Goal: Obtain resource: Download file/media

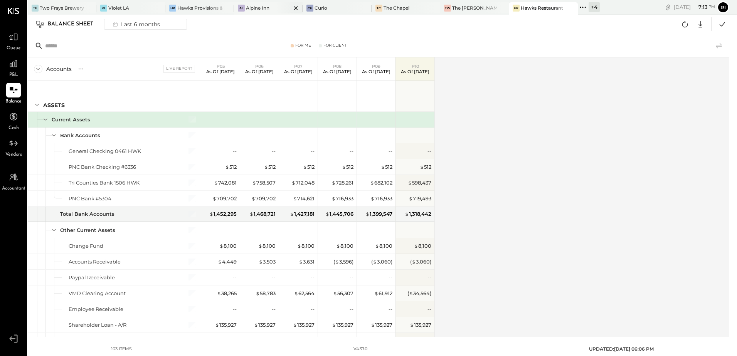
click at [252, 5] on div "Alpine Inn" at bounding box center [258, 8] width 24 height 7
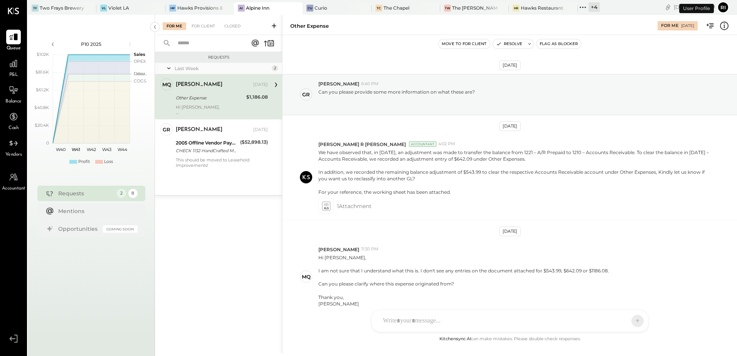
scroll to position [37, 0]
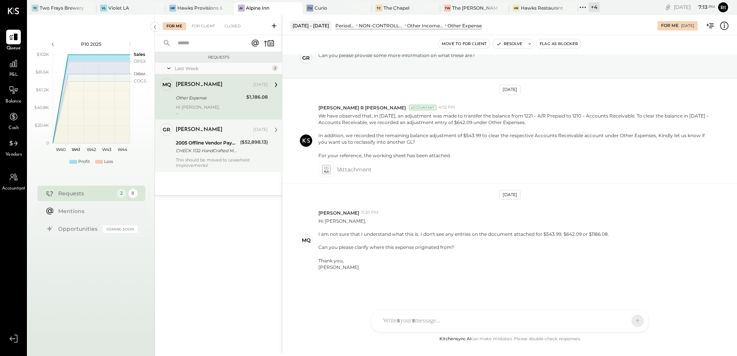
click at [197, 147] on div "CHECK 1132-HandCrafted Metals, Inc-Invoice#9303" at bounding box center [207, 151] width 62 height 8
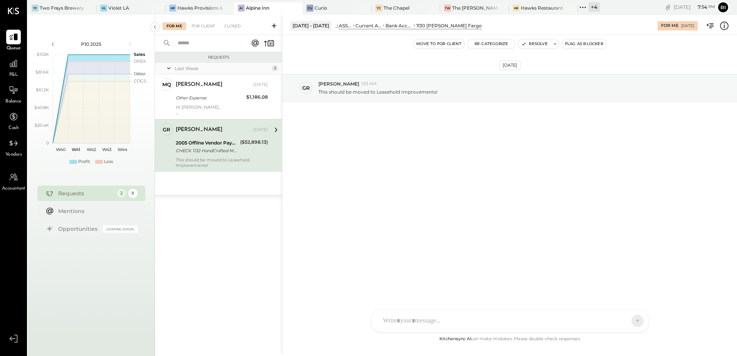
click at [233, 163] on div "This should be moved to Leasehold Improvements!" at bounding box center [222, 162] width 92 height 11
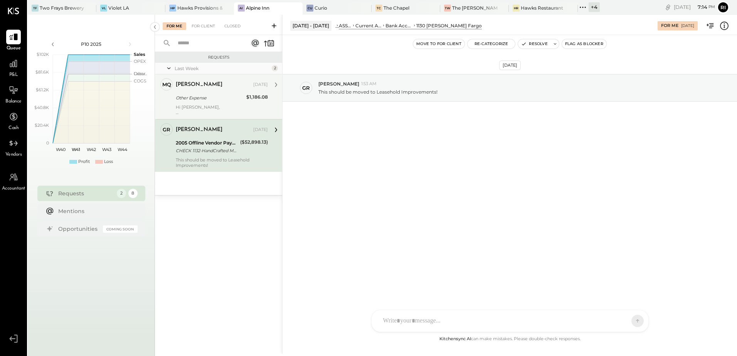
click at [227, 102] on div "Other Expense" at bounding box center [210, 97] width 68 height 9
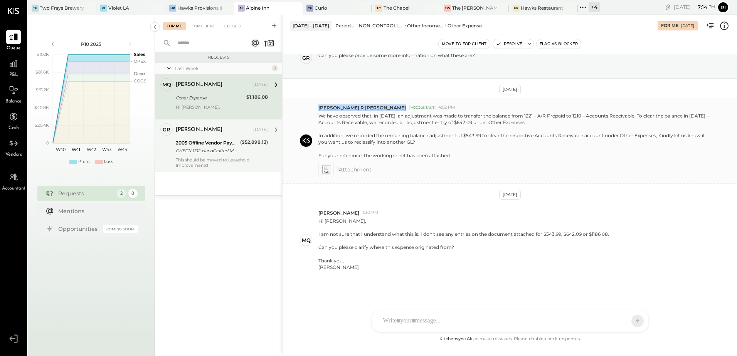
drag, startPoint x: 316, startPoint y: 108, endPoint x: 358, endPoint y: 108, distance: 42.0
click at [358, 108] on div "[PERSON_NAME] R [PERSON_NAME] Accountant 4:02 PM We have observed that, in [DAT…" at bounding box center [510, 141] width 455 height 86
click at [513, 45] on button "Resolve" at bounding box center [509, 43] width 32 height 9
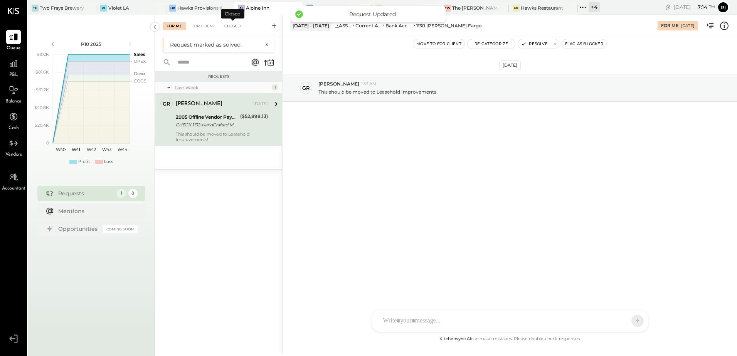
click at [233, 25] on div "Closed" at bounding box center [233, 26] width 24 height 8
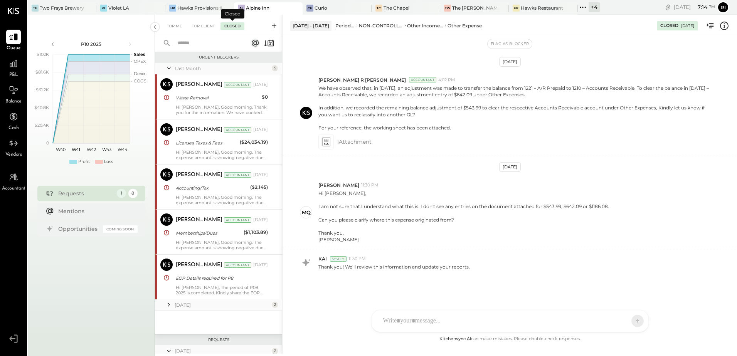
scroll to position [207, 0]
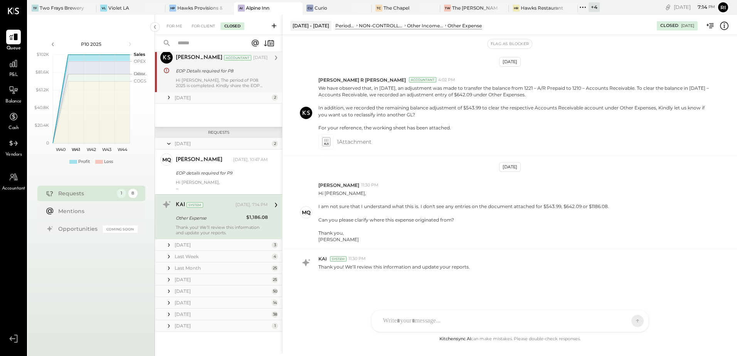
click at [242, 78] on div "Hi [PERSON_NAME], The period of P08 2025 is completed. Kindly share the EOP ite…" at bounding box center [222, 83] width 92 height 11
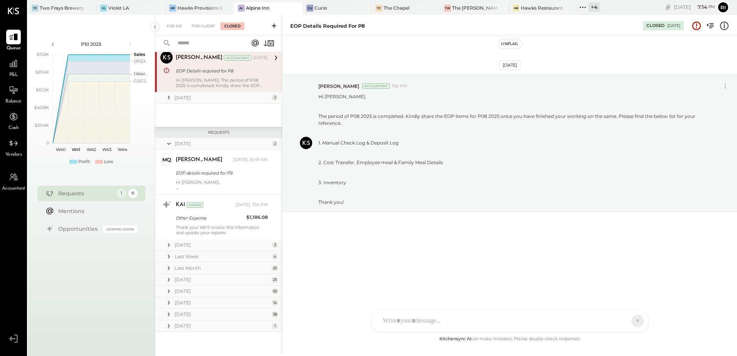
click at [503, 43] on button "Unflag" at bounding box center [509, 43] width 23 height 9
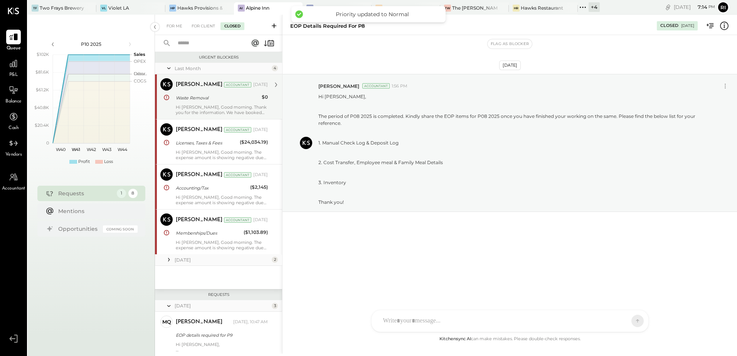
click at [214, 100] on div "Waste Removal" at bounding box center [218, 98] width 84 height 8
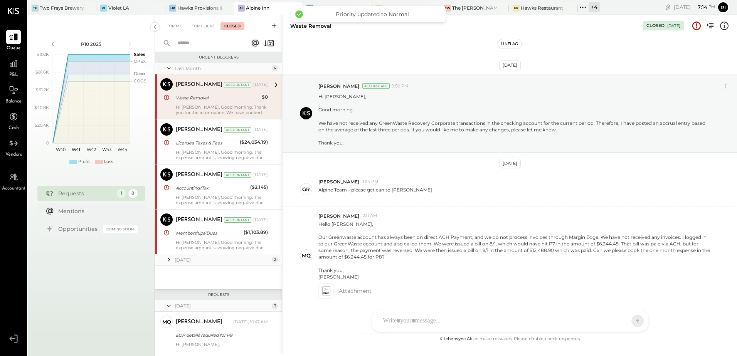
scroll to position [120, 0]
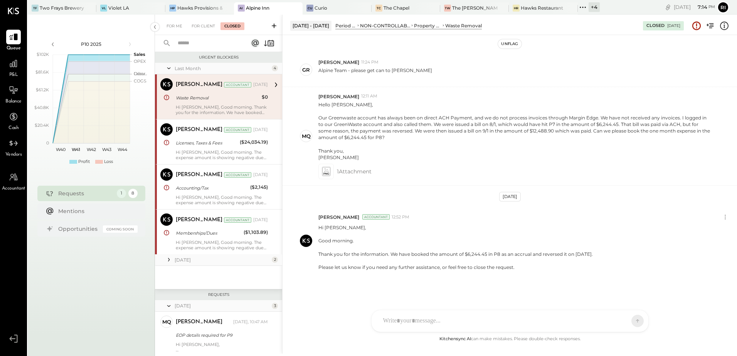
click at [503, 43] on button "Unflag" at bounding box center [509, 43] width 23 height 9
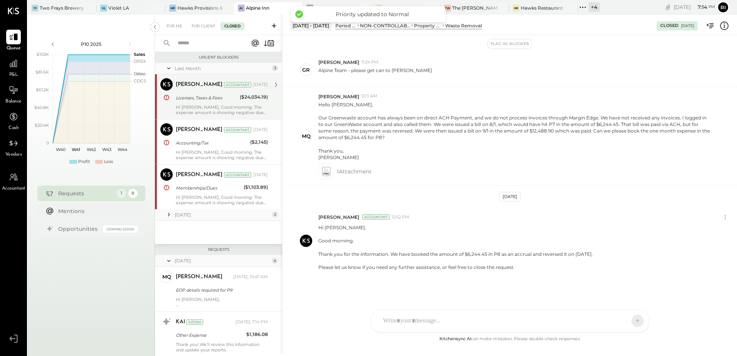
click at [214, 103] on div "[PERSON_NAME] Accountant [DATE] Licenses, Taxes & Fees ($24,034.19) Hi [PERSON_…" at bounding box center [222, 96] width 92 height 37
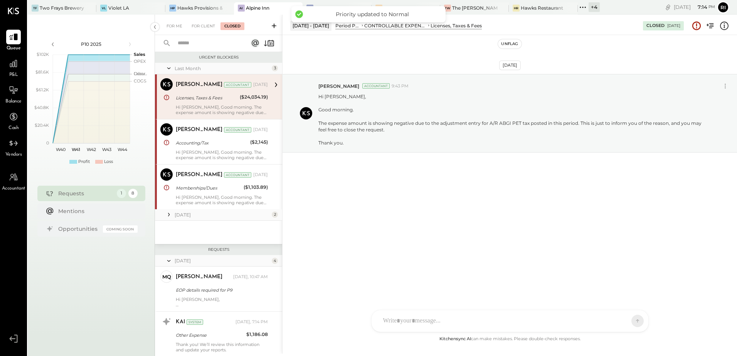
click at [511, 44] on button "Unflag" at bounding box center [509, 43] width 23 height 9
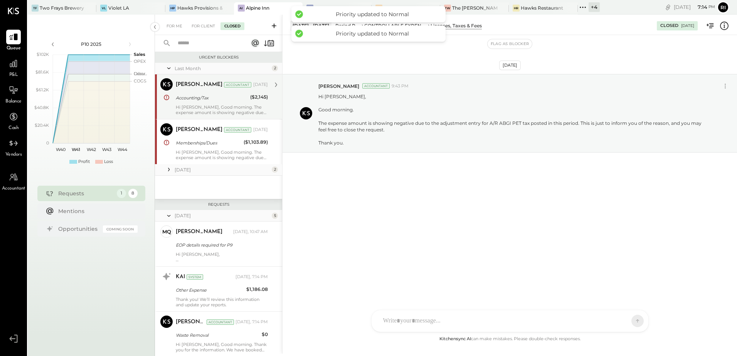
click at [200, 103] on div "[PERSON_NAME] Accountant [DATE] Accounting/Tax ($2,145) Hi [PERSON_NAME], Good …" at bounding box center [222, 96] width 92 height 37
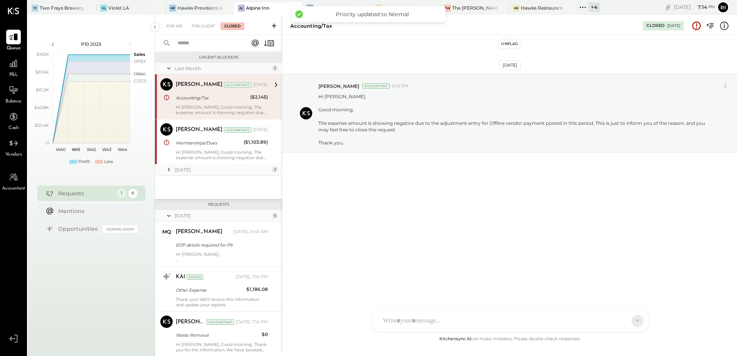
click at [518, 45] on button "Unflag" at bounding box center [509, 43] width 23 height 9
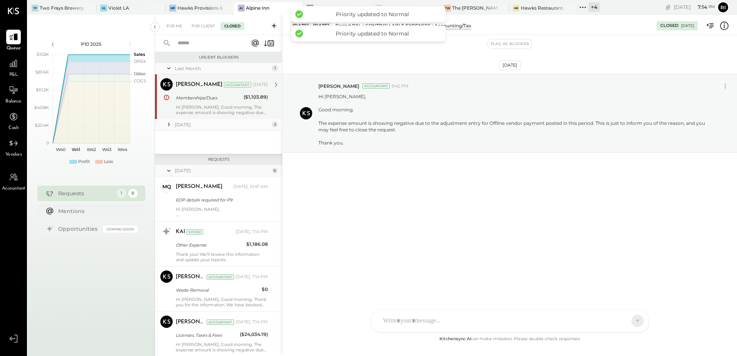
click at [202, 107] on div "Hi [PERSON_NAME], Good morning. The expense amount is showing negative due to t…" at bounding box center [222, 110] width 92 height 11
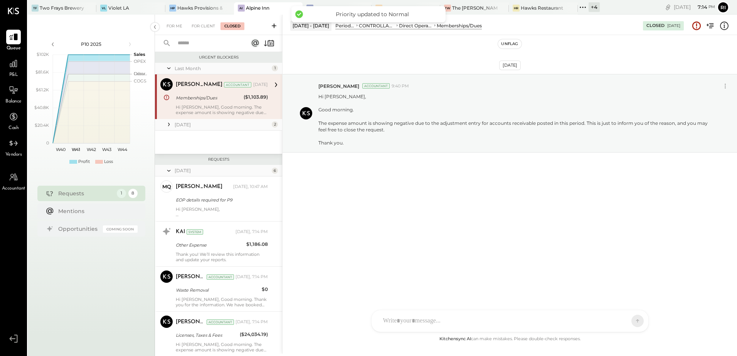
click at [507, 44] on button "Unflag" at bounding box center [509, 43] width 23 height 9
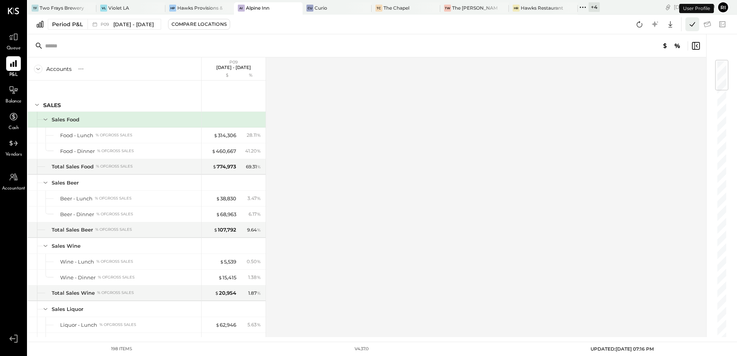
click at [687, 25] on button at bounding box center [693, 24] width 14 height 14
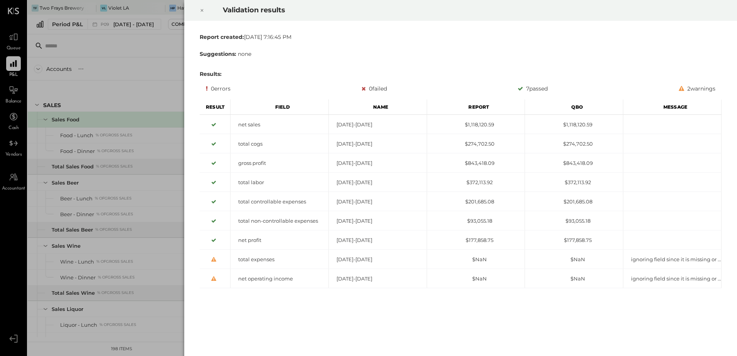
click at [202, 9] on icon at bounding box center [202, 10] width 5 height 9
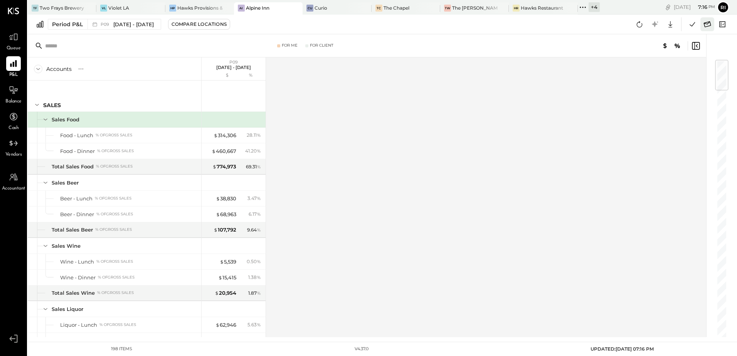
click at [705, 23] on icon at bounding box center [707, 24] width 7 height 6
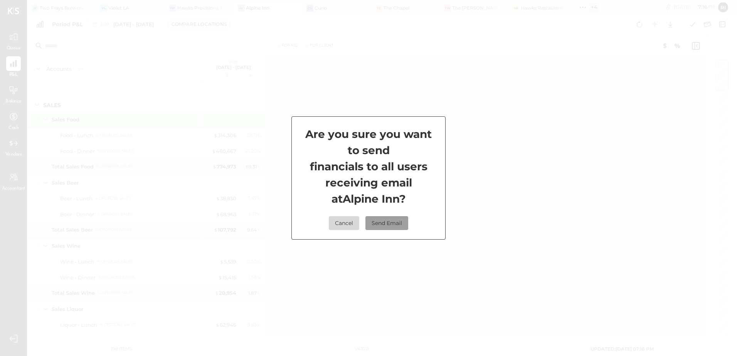
click at [377, 221] on button "Send Email" at bounding box center [387, 223] width 43 height 14
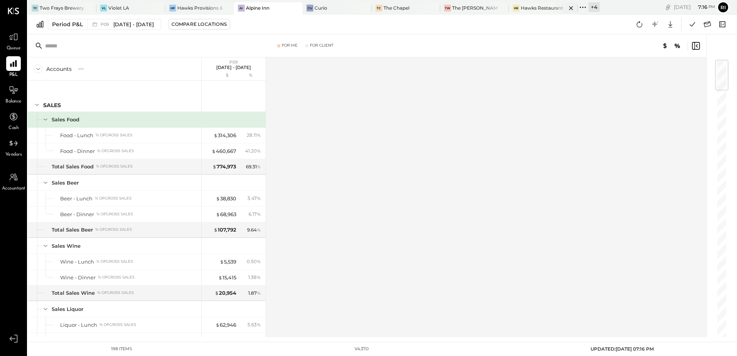
click at [521, 7] on div "Hawks Restaurant" at bounding box center [542, 8] width 42 height 7
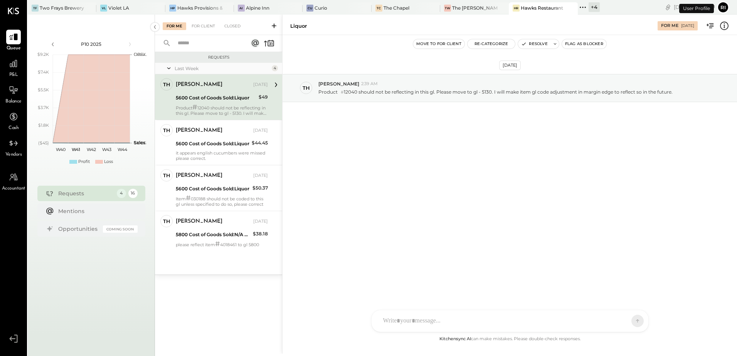
click at [12, 73] on span "P&L" at bounding box center [13, 75] width 9 height 7
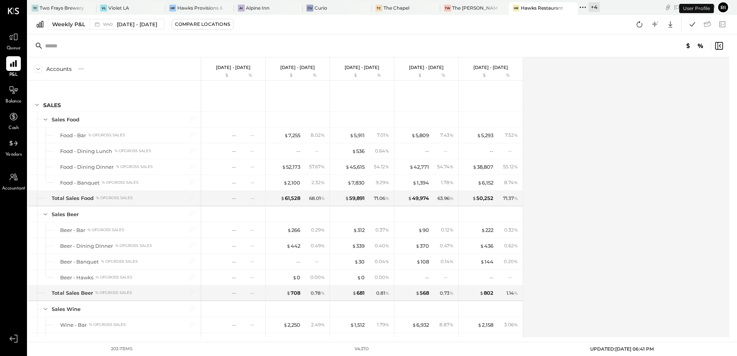
click at [79, 26] on div "Weekly P&L" at bounding box center [68, 24] width 33 height 8
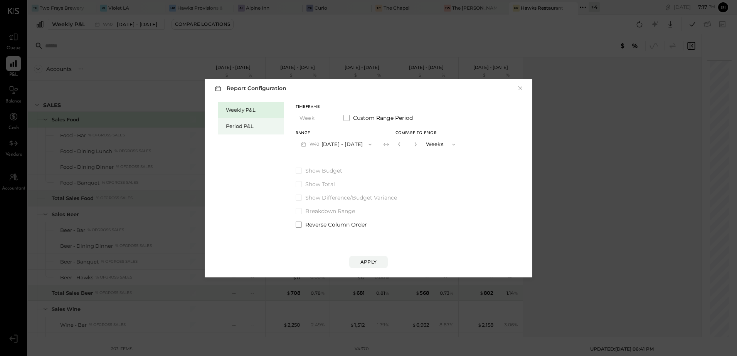
click at [231, 130] on div "Period P&L" at bounding box center [251, 126] width 66 height 16
click at [310, 143] on span "P10" at bounding box center [315, 145] width 10 height 6
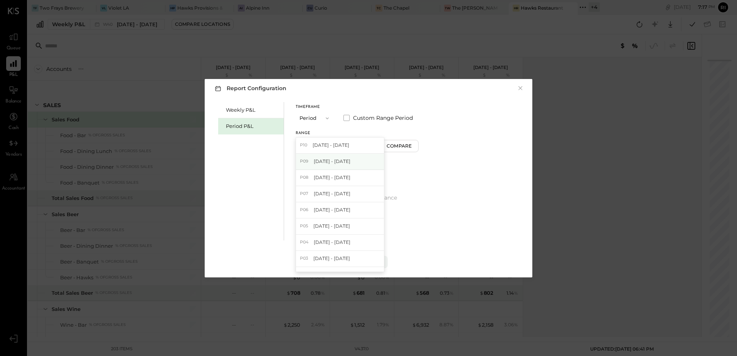
click at [340, 163] on span "[DATE] - [DATE]" at bounding box center [332, 161] width 37 height 7
click at [400, 153] on div "Timeframe Period Custom Range Period Range P09 Sep 1 - 28, 2025 Compare Show Bu…" at bounding box center [358, 165] width 124 height 126
click at [405, 146] on div "Compare" at bounding box center [400, 146] width 25 height 7
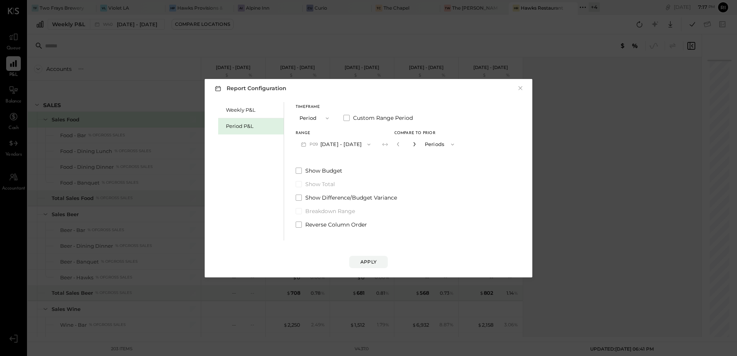
click at [413, 145] on icon "button" at bounding box center [414, 144] width 5 height 5
type input "*"
click at [371, 258] on button "Apply" at bounding box center [368, 262] width 39 height 12
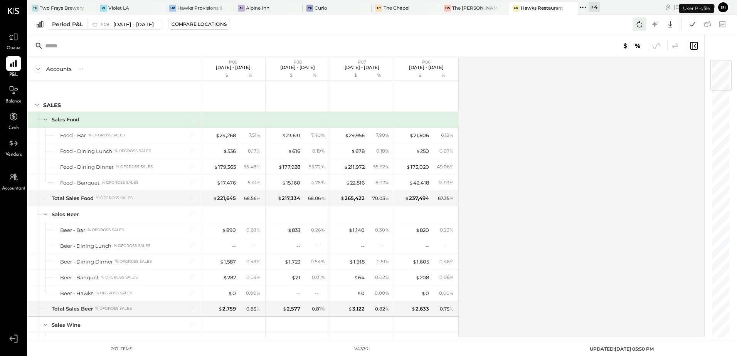
click at [639, 23] on icon at bounding box center [640, 24] width 10 height 10
click at [694, 22] on icon at bounding box center [693, 24] width 10 height 10
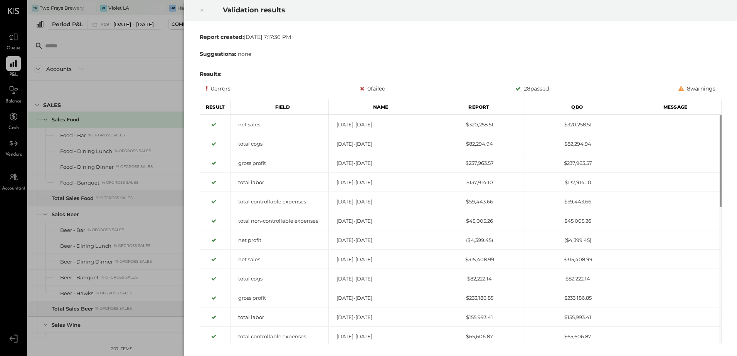
click at [204, 12] on icon at bounding box center [202, 10] width 5 height 9
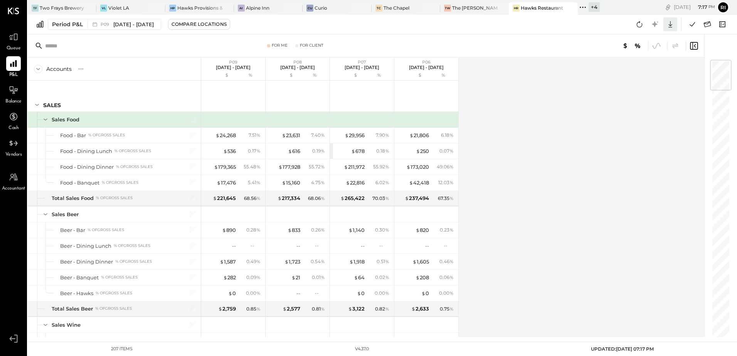
click at [670, 22] on icon at bounding box center [671, 24] width 10 height 10
click at [650, 71] on div "Excel" at bounding box center [647, 69] width 62 height 16
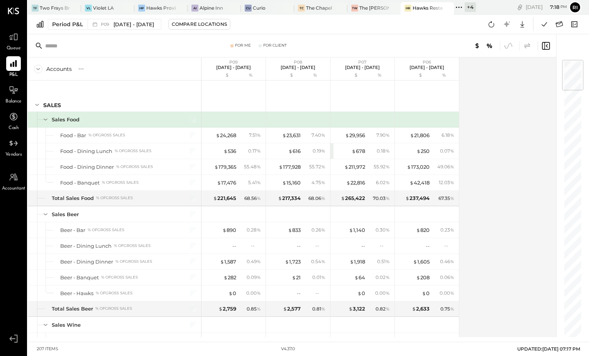
click at [528, 44] on icon at bounding box center [527, 45] width 6 height 5
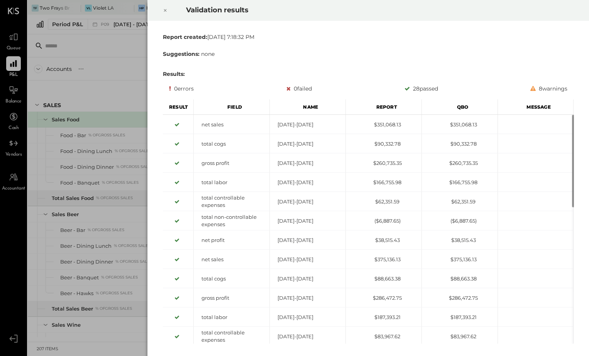
click at [164, 10] on icon at bounding box center [165, 10] width 3 height 3
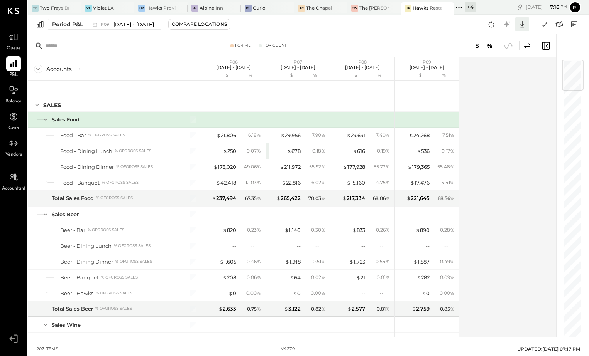
click at [524, 25] on icon at bounding box center [522, 24] width 10 height 10
click at [508, 64] on div "Excel" at bounding box center [498, 69] width 62 height 16
